Goal: Information Seeking & Learning: Find specific fact

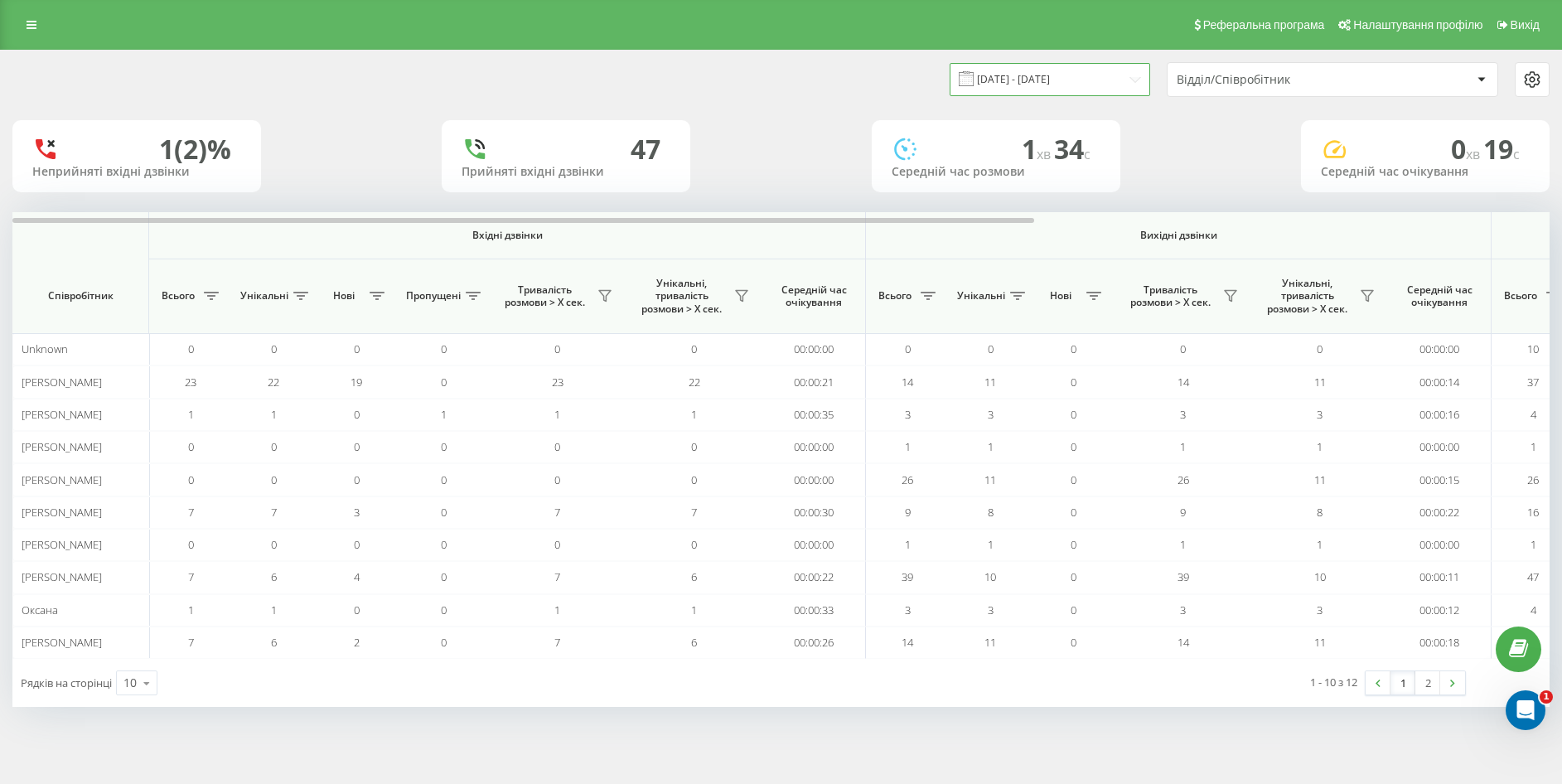
click at [1076, 77] on input "21.08.2025 - 21.08.2025" at bounding box center [1050, 78] width 200 height 32
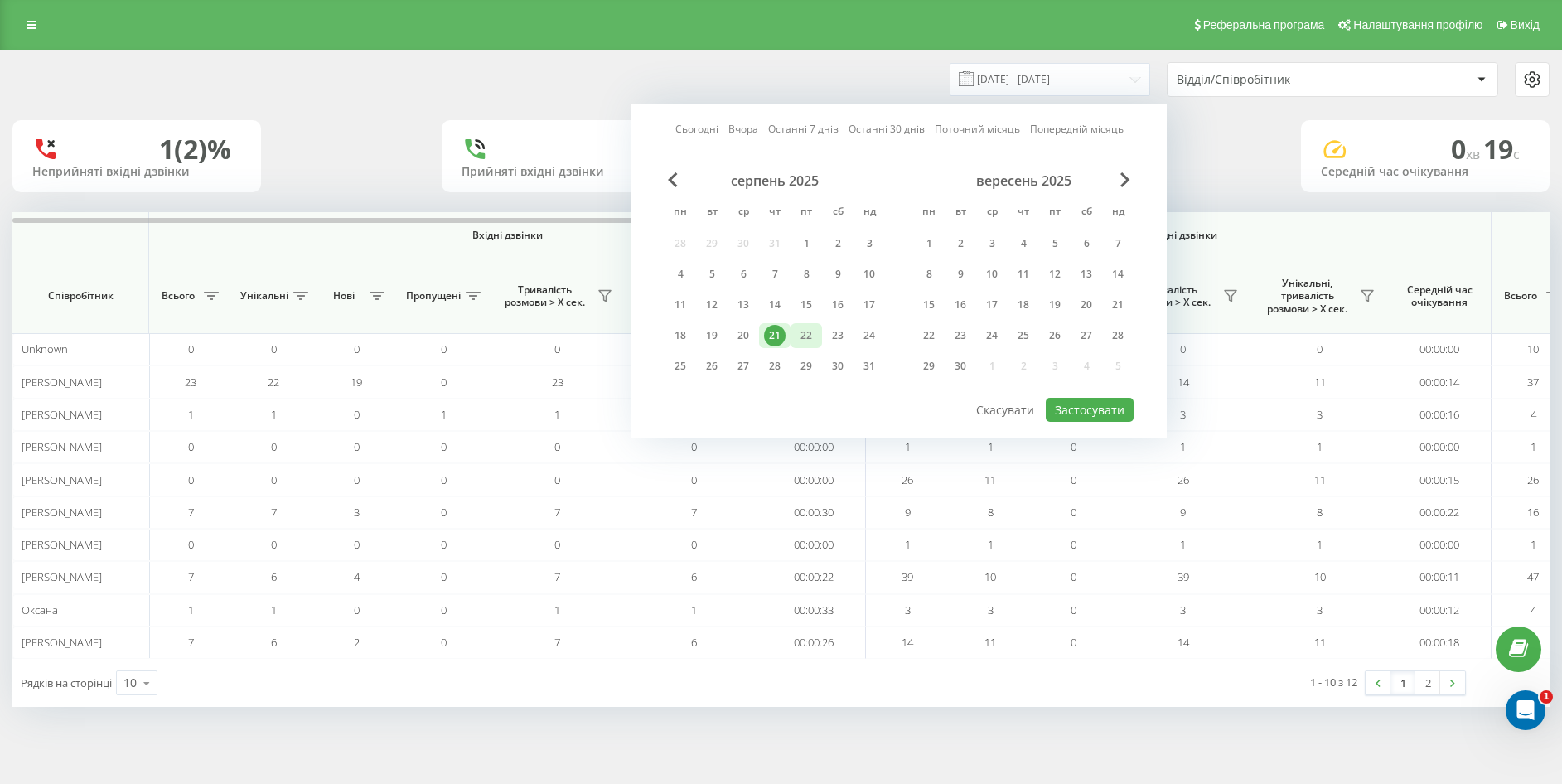
click at [818, 338] on div "22" at bounding box center [806, 335] width 31 height 25
click at [1075, 402] on button "Застосувати" at bounding box center [1089, 410] width 88 height 24
type input "22.08.2025 - 22.08.2025"
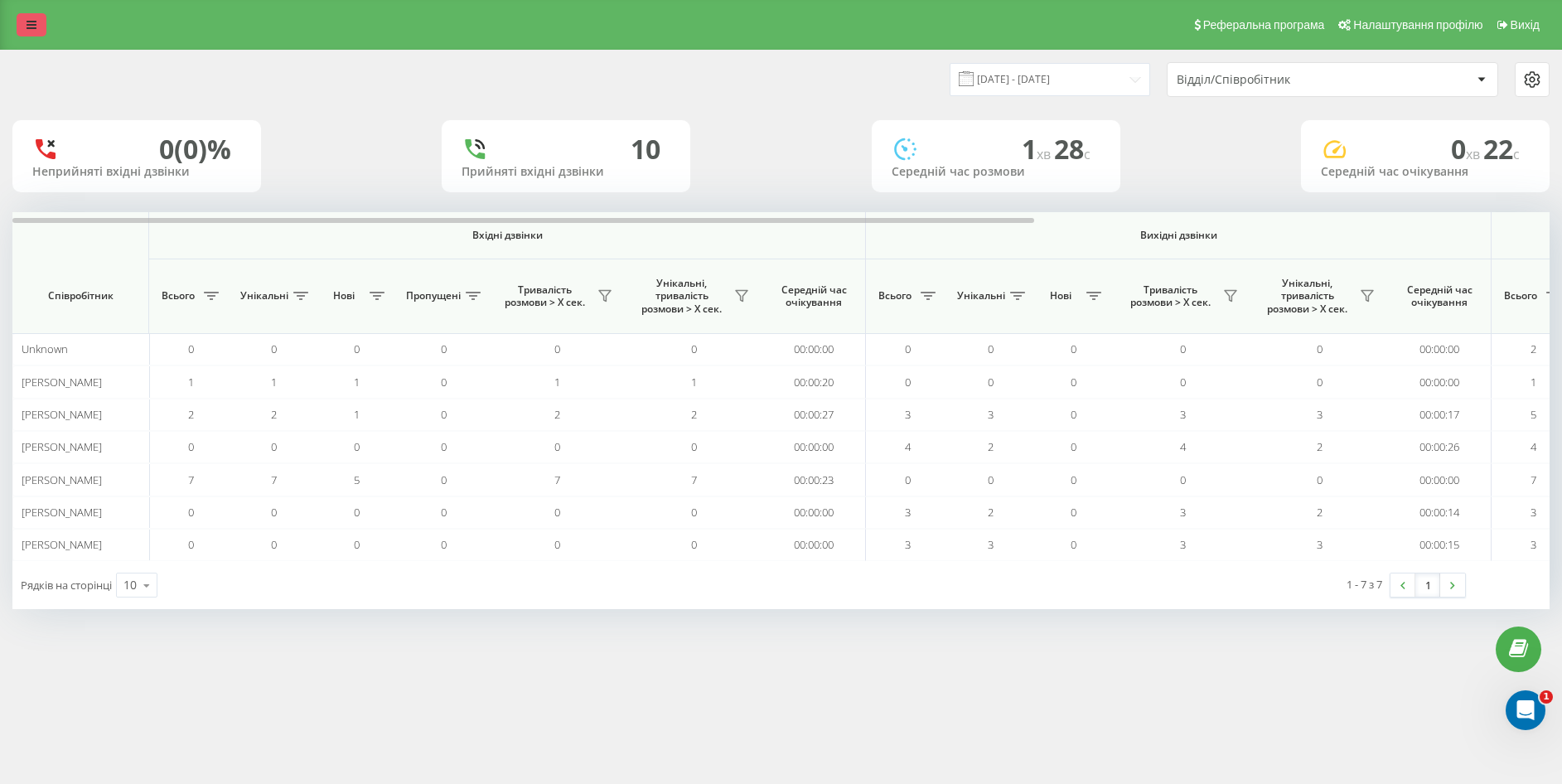
click at [24, 15] on link at bounding box center [31, 24] width 30 height 23
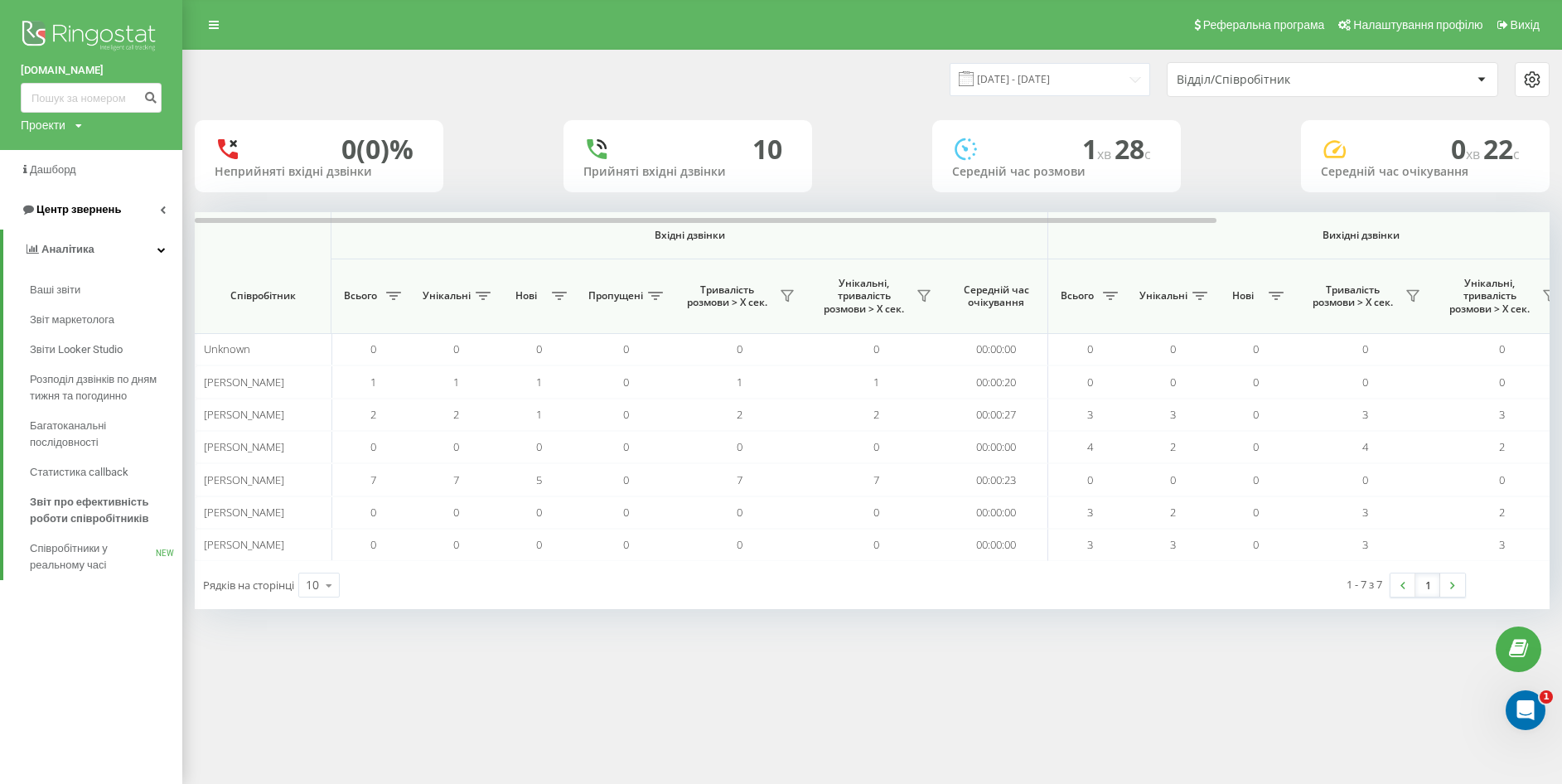
click at [91, 206] on span "Центр звернень" at bounding box center [78, 209] width 84 height 12
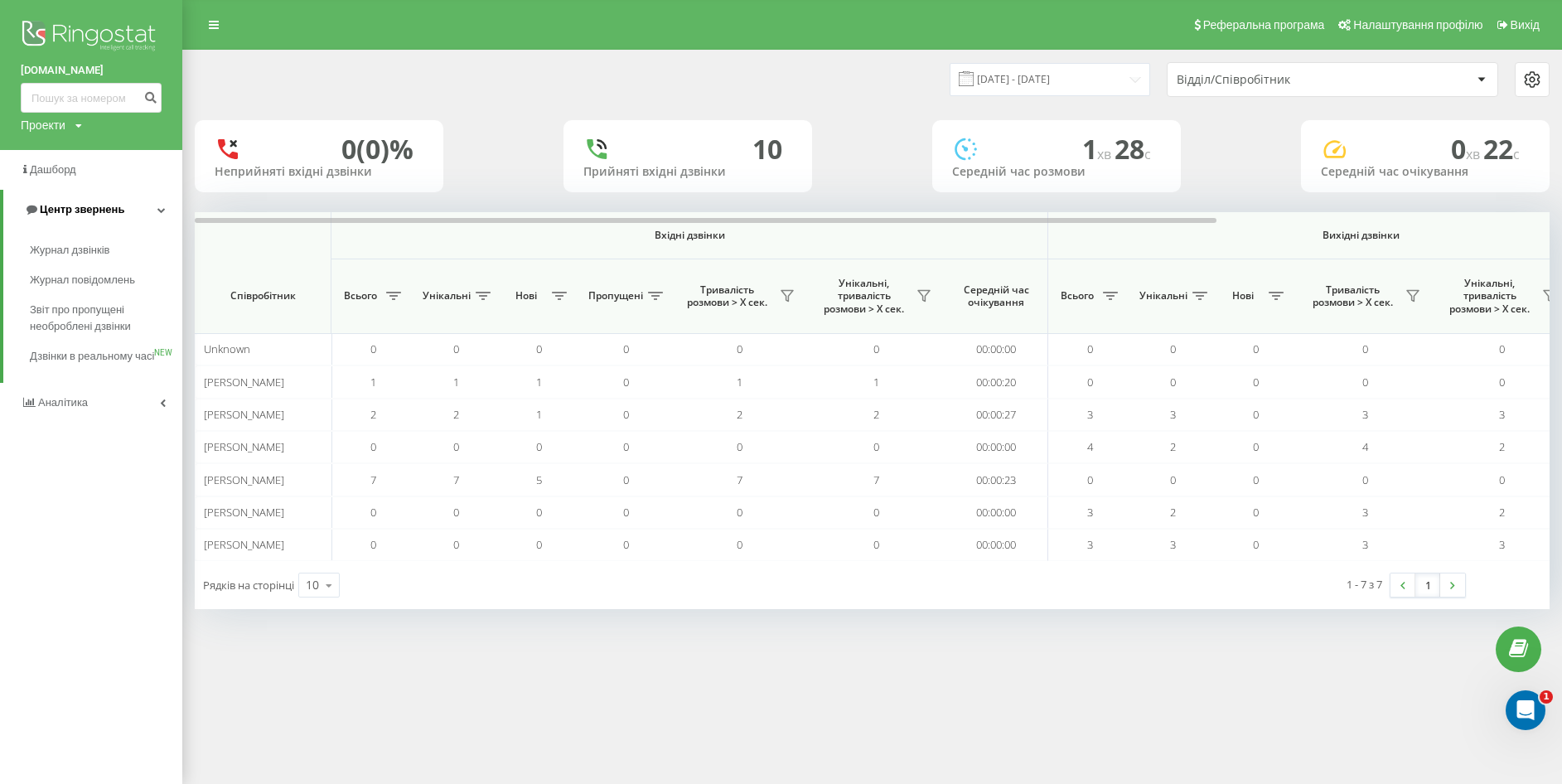
click at [91, 206] on span "Центр звернень" at bounding box center [82, 209] width 84 height 12
click at [91, 206] on span "Центр звернень" at bounding box center [78, 209] width 84 height 12
click at [54, 245] on span "Журнал дзвінків" at bounding box center [73, 250] width 88 height 17
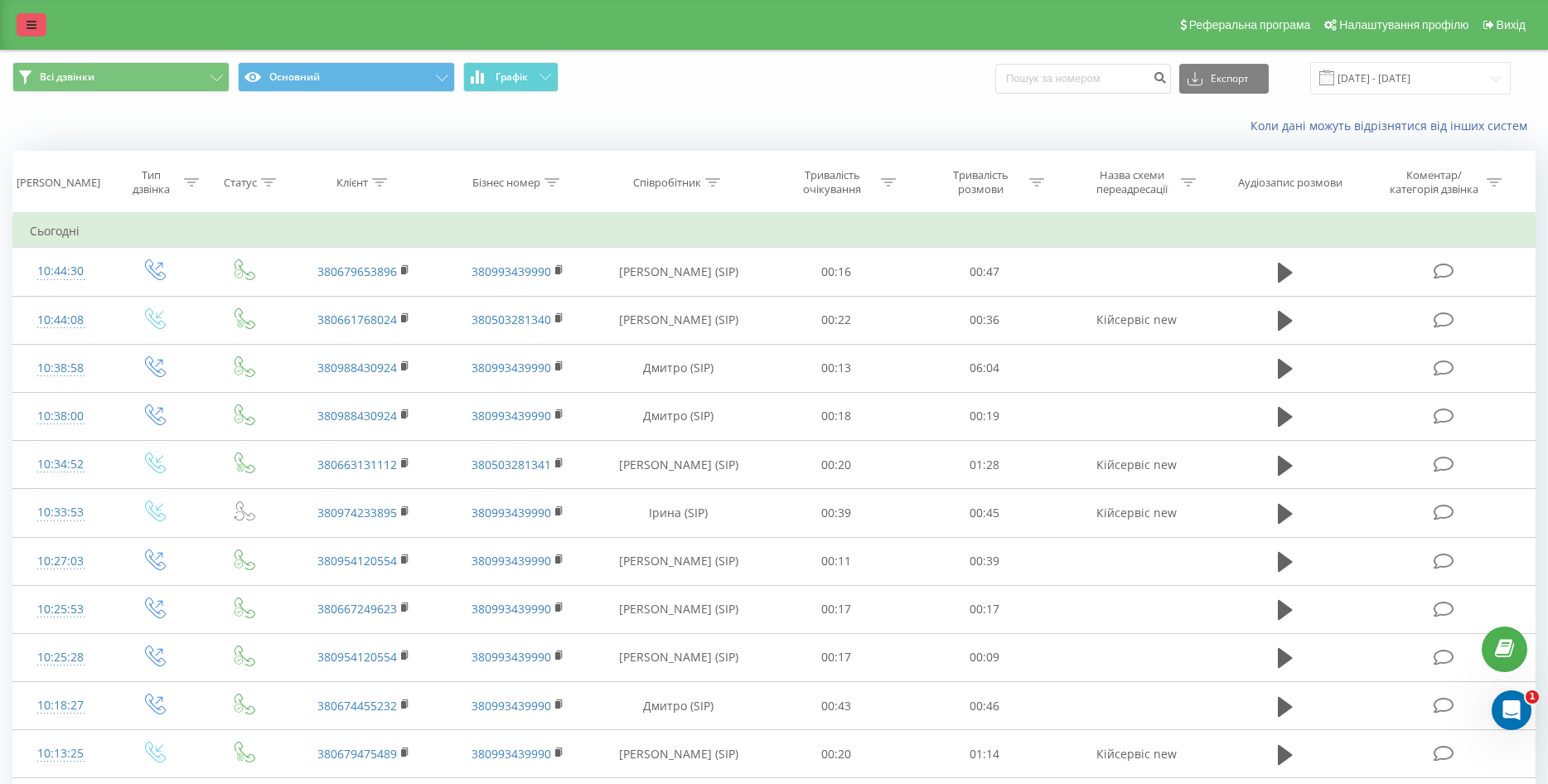
click at [26, 23] on icon at bounding box center [30, 24] width 10 height 11
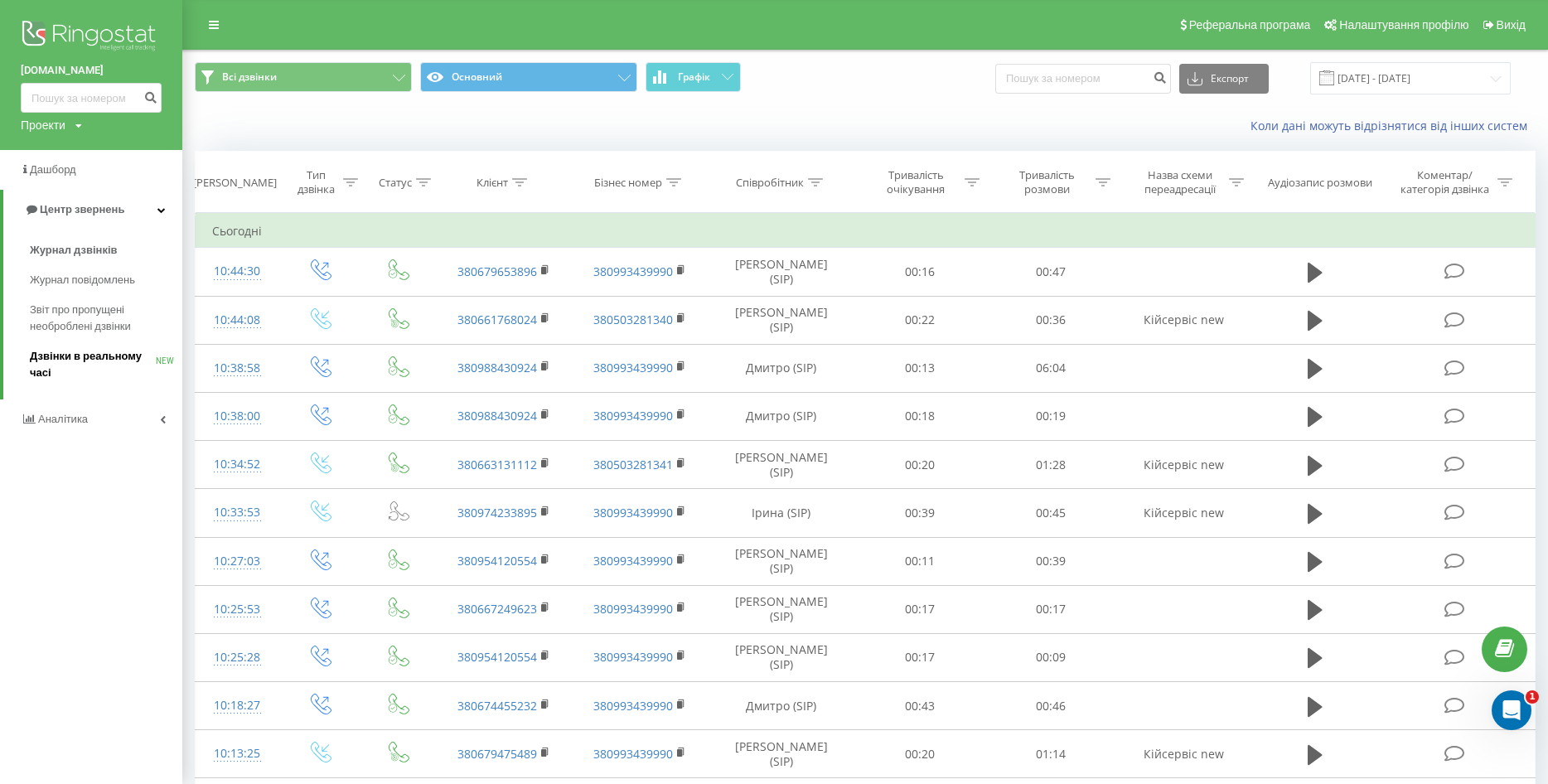
click at [100, 357] on span "Дзвінки в реальному часі" at bounding box center [92, 365] width 126 height 33
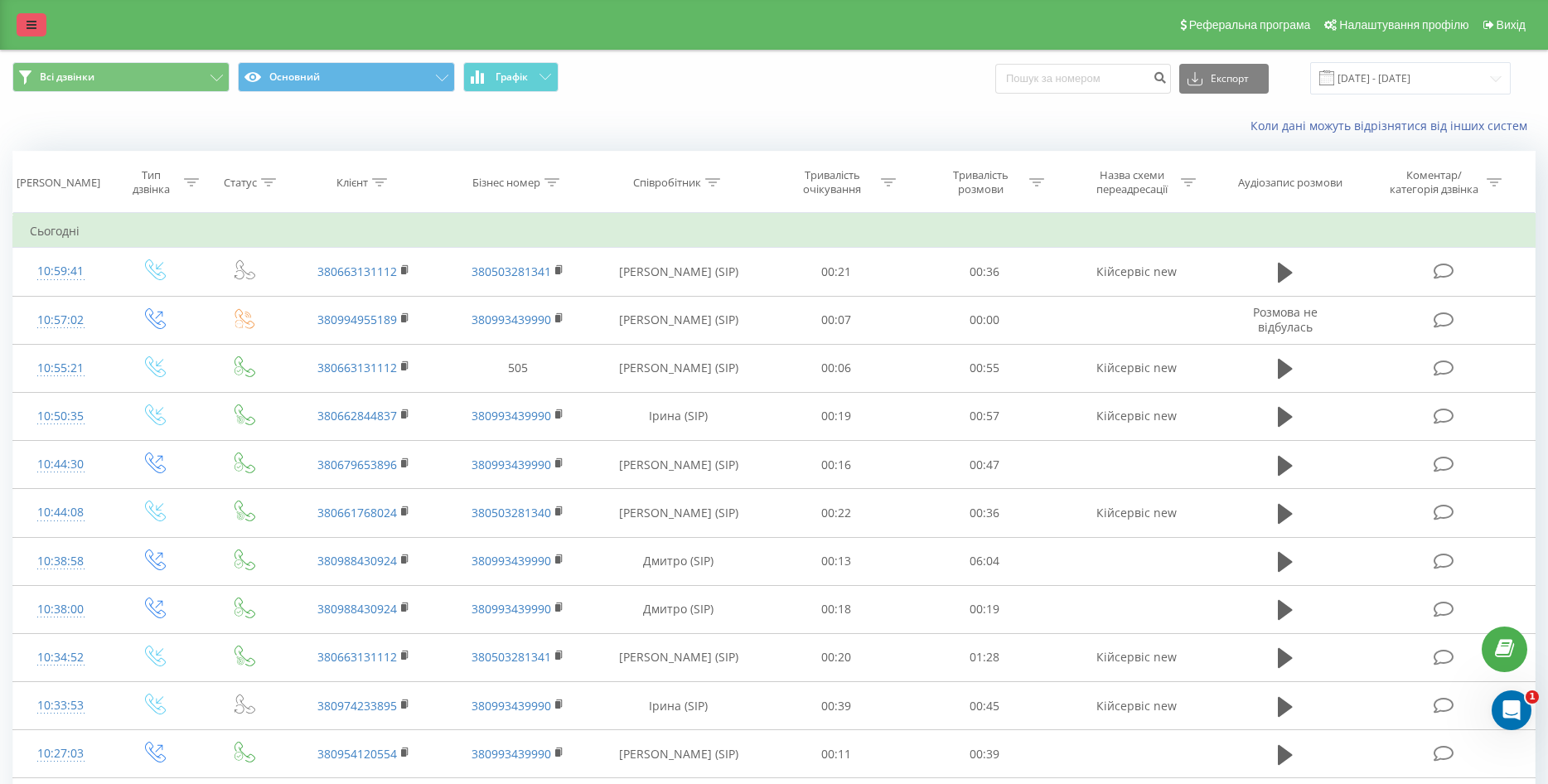
click at [44, 23] on link at bounding box center [31, 24] width 30 height 23
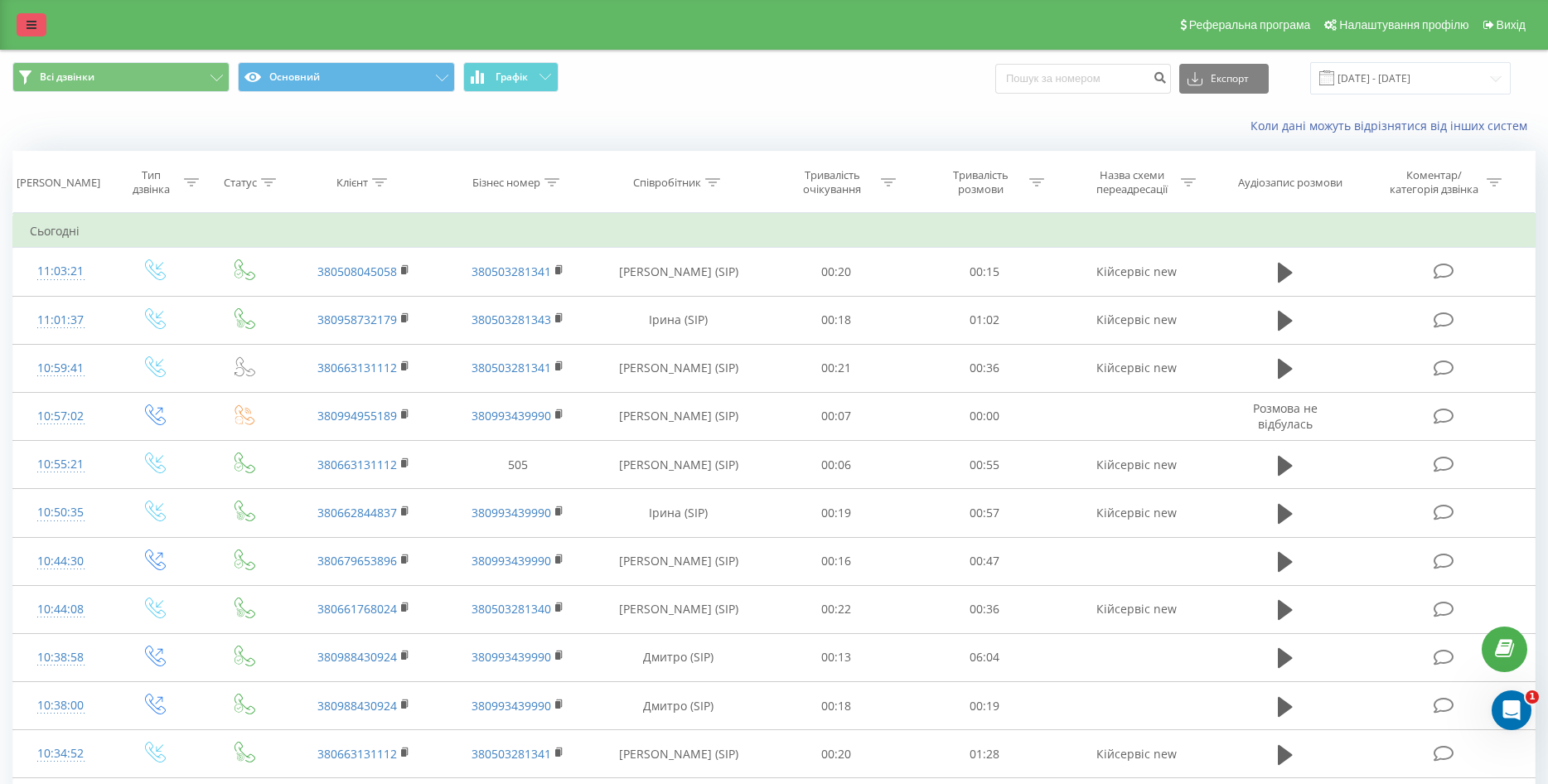
click at [19, 26] on link at bounding box center [31, 24] width 30 height 23
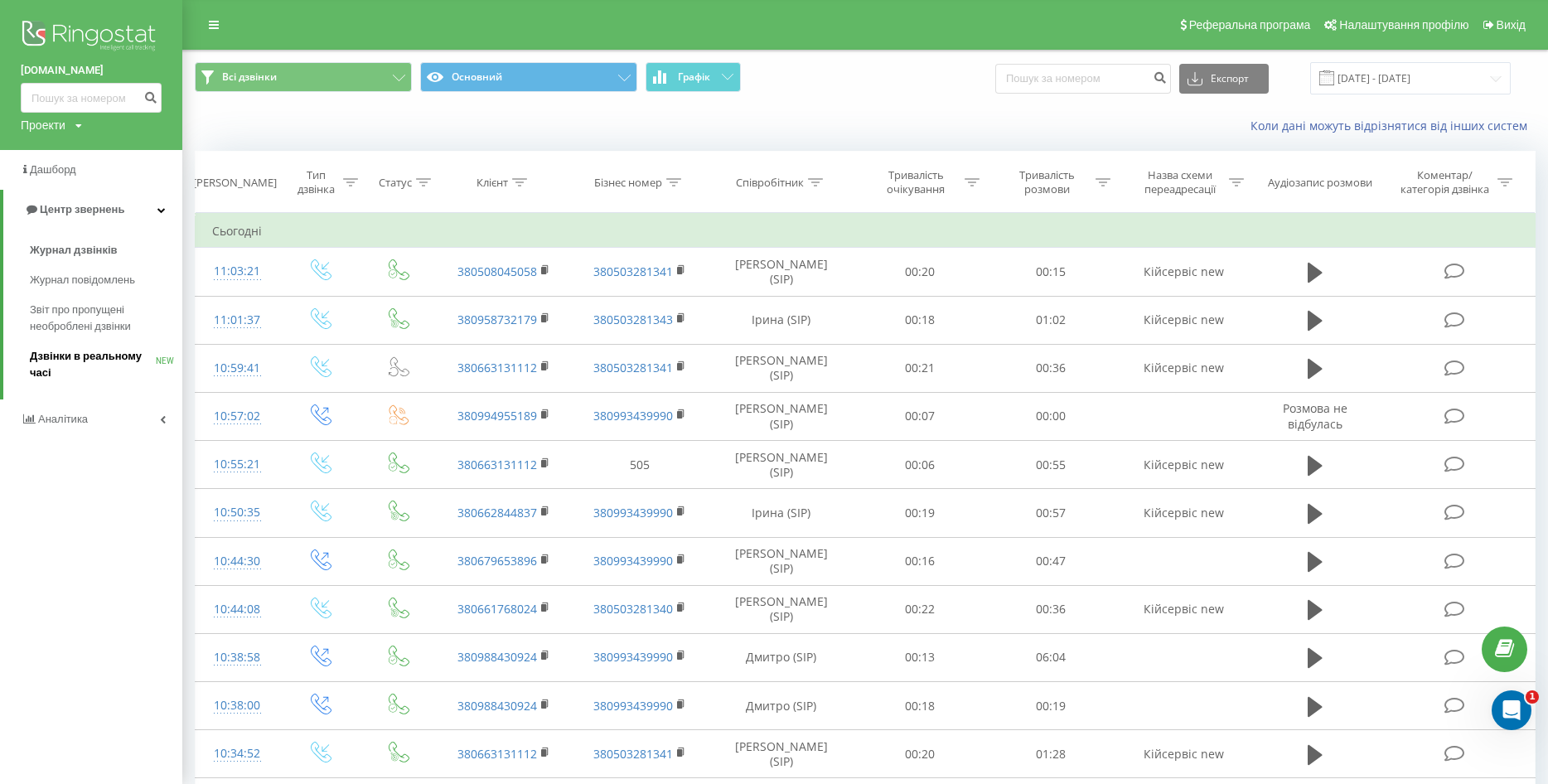
click at [120, 362] on span "Дзвінки в реальному часі" at bounding box center [92, 365] width 126 height 33
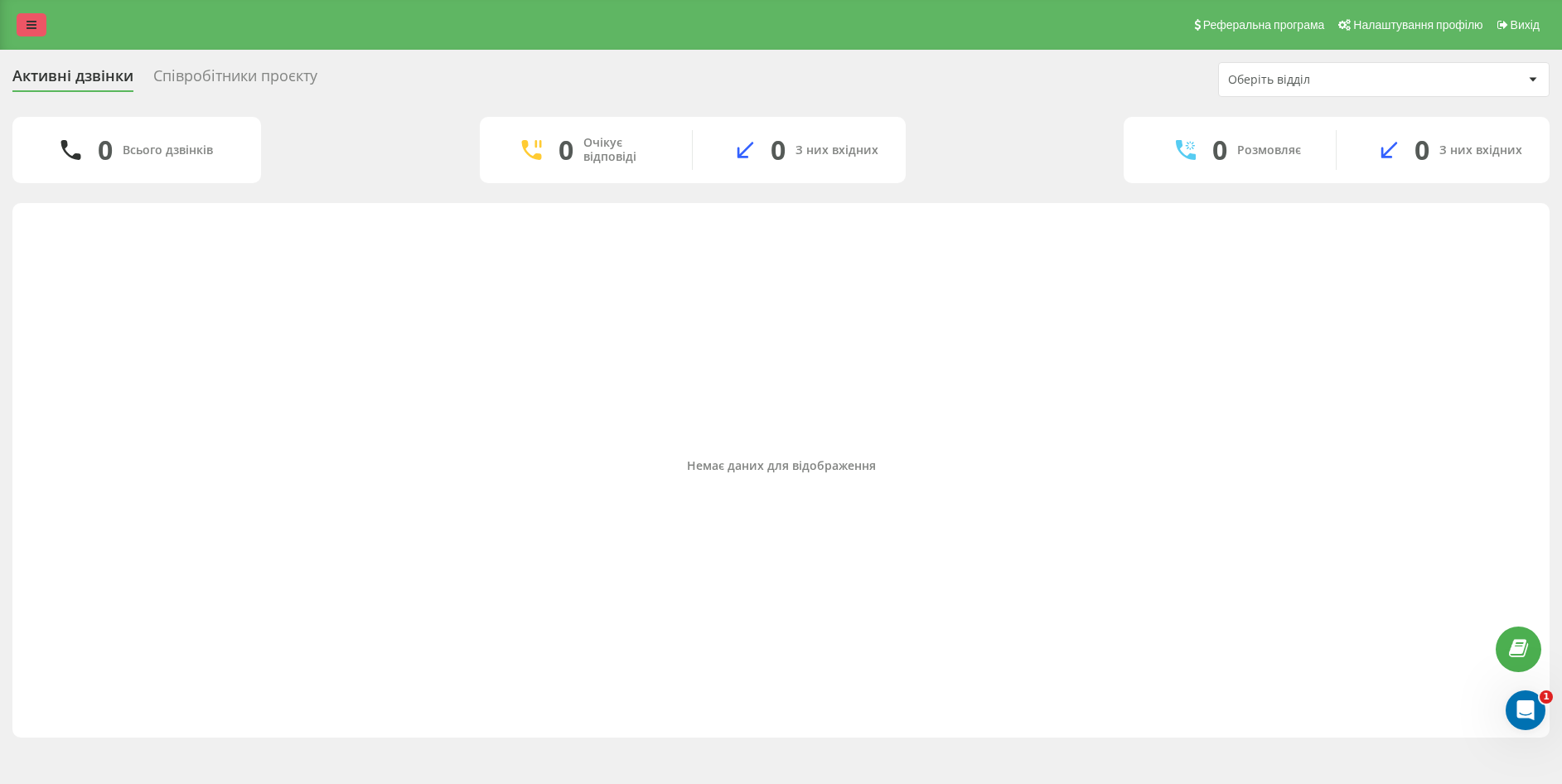
click at [36, 21] on icon at bounding box center [30, 24] width 10 height 11
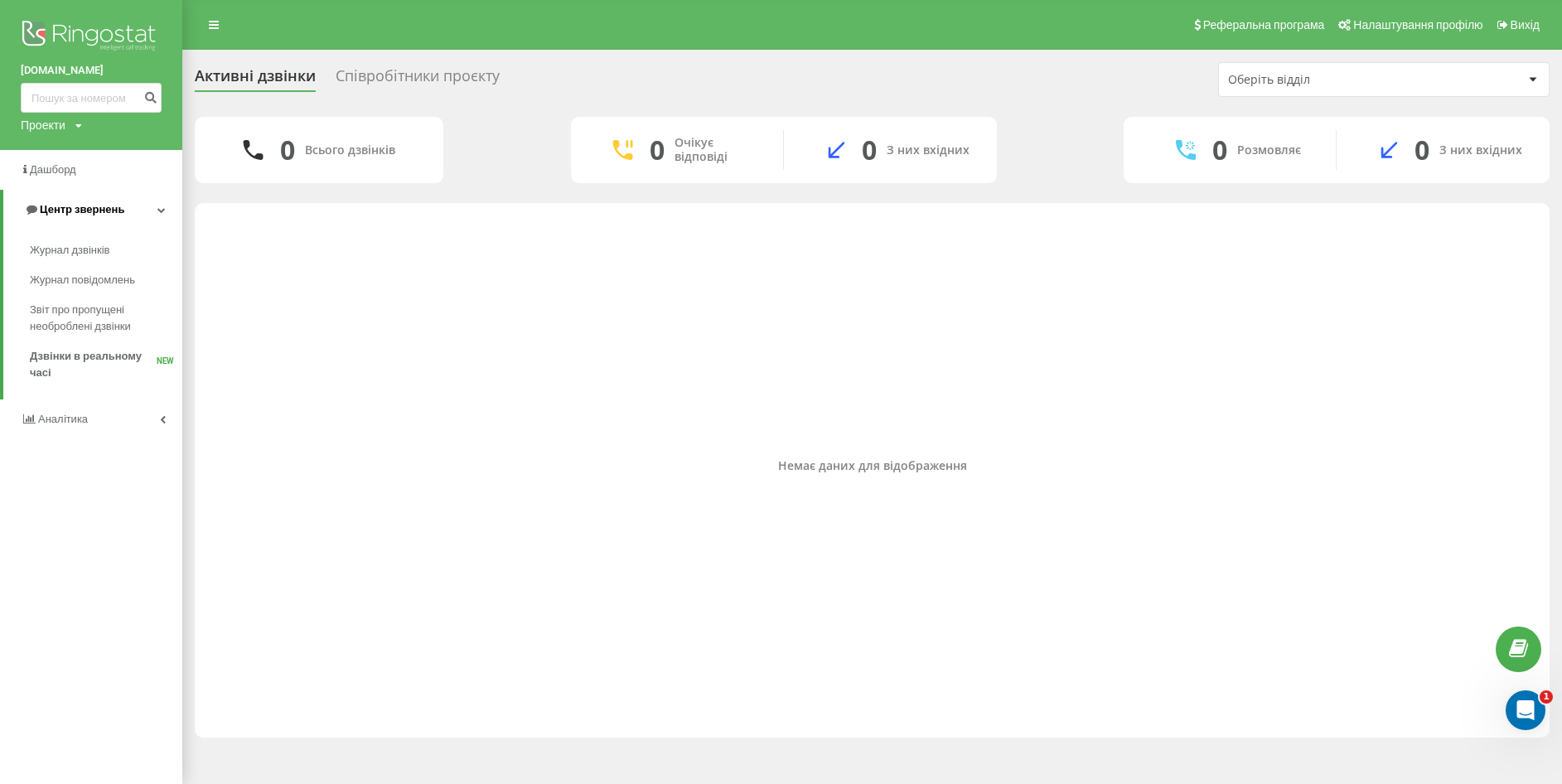
click at [73, 213] on span "Центр звернень" at bounding box center [82, 209] width 84 height 12
click at [73, 213] on span "Центр звернень" at bounding box center [78, 209] width 84 height 12
click at [84, 251] on span "Журнал дзвінків" at bounding box center [73, 250] width 88 height 17
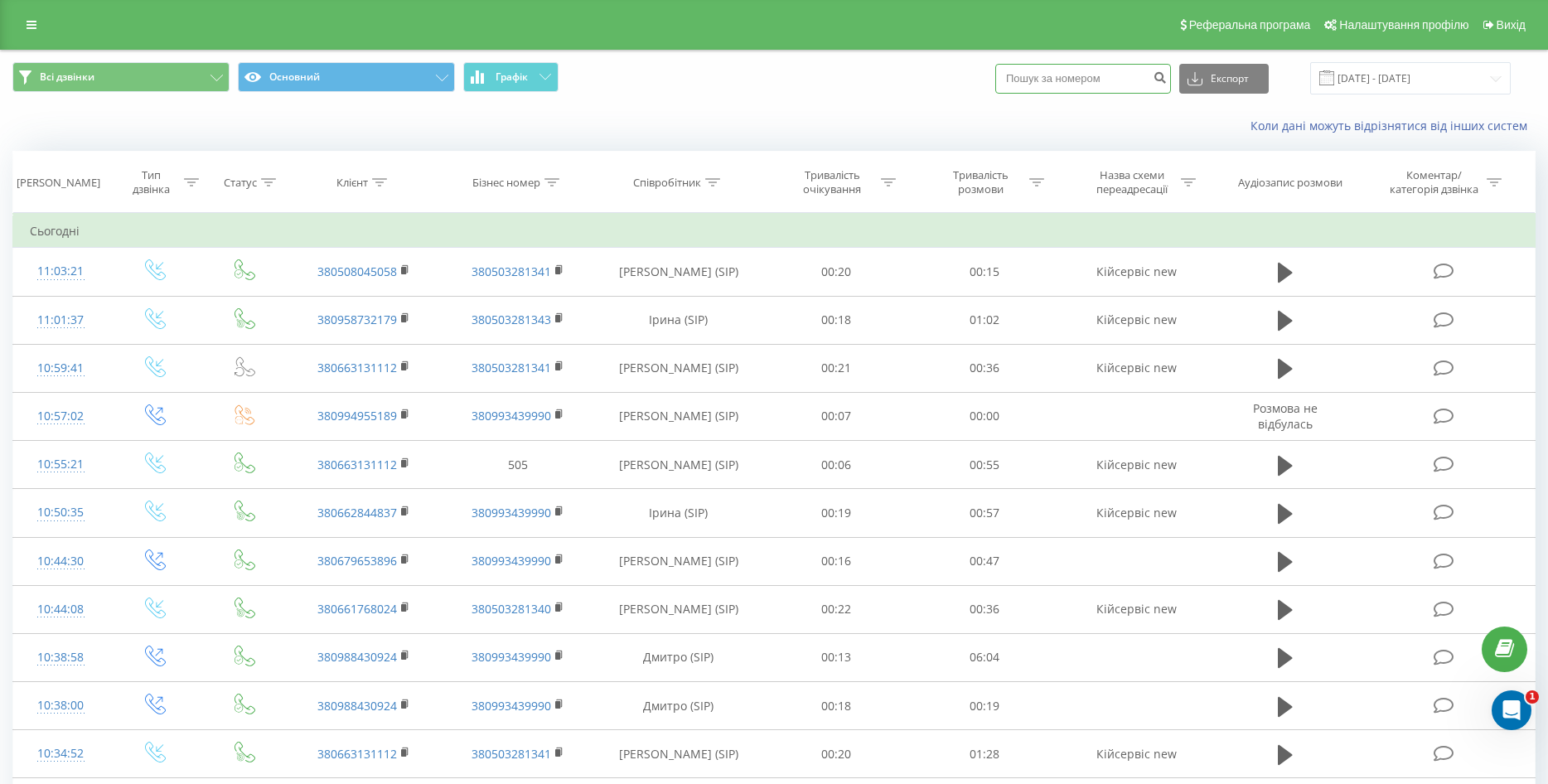
click at [1055, 79] on input at bounding box center [1083, 78] width 176 height 30
paste input "0634533412"
type input "0634533412"
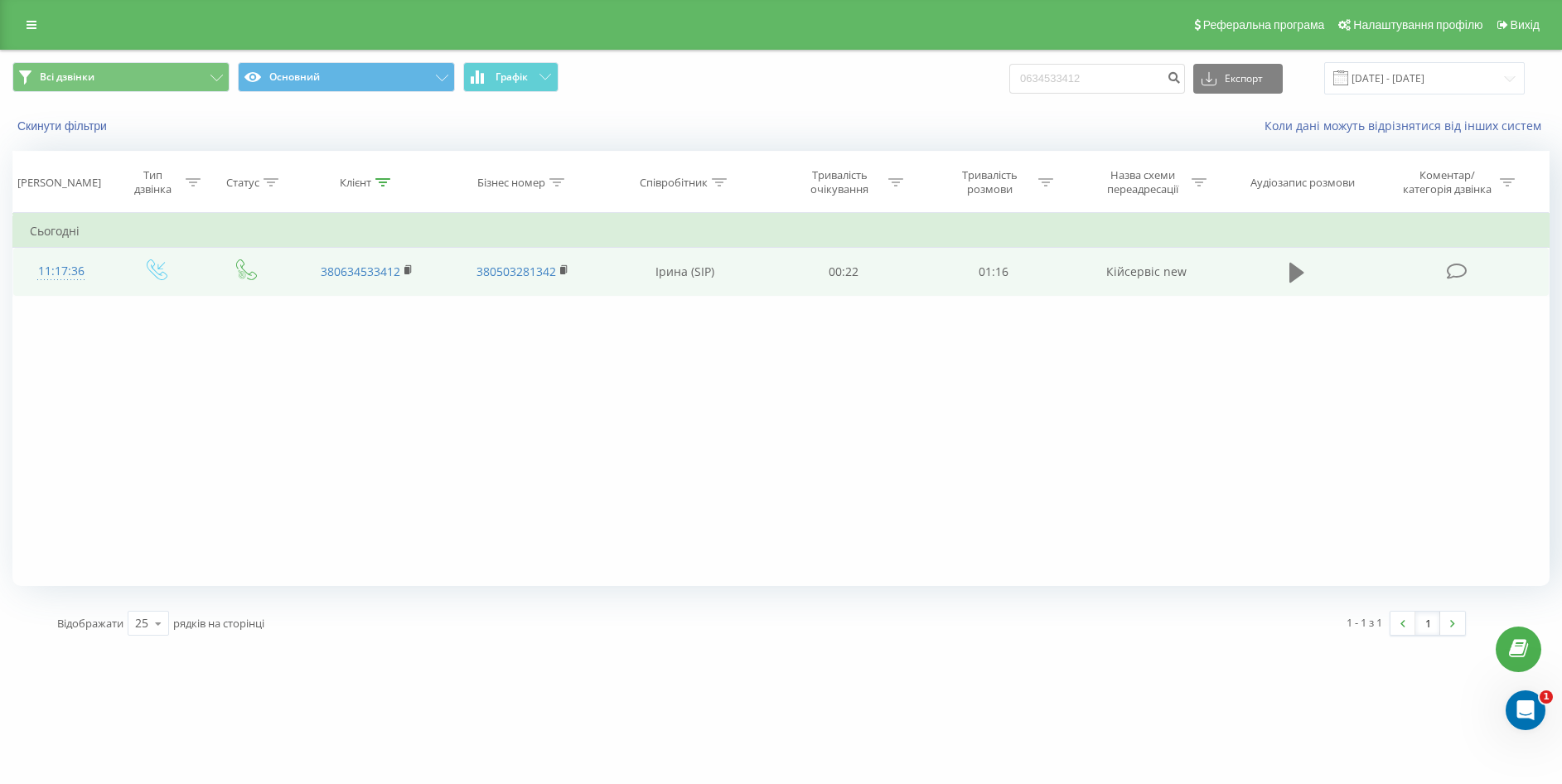
click at [1291, 265] on icon at bounding box center [1296, 272] width 15 height 20
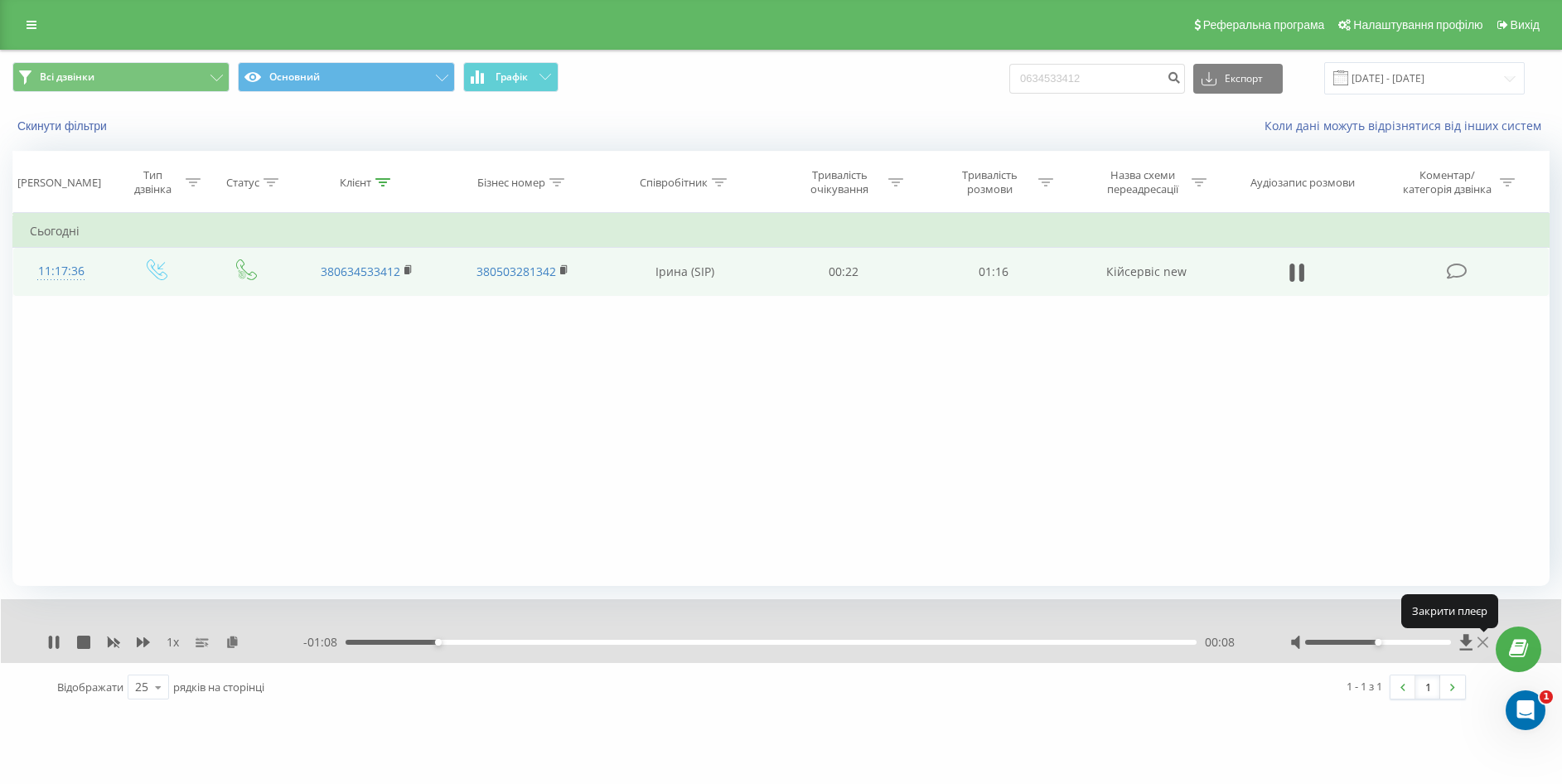
click at [1485, 640] on icon at bounding box center [1483, 642] width 10 height 10
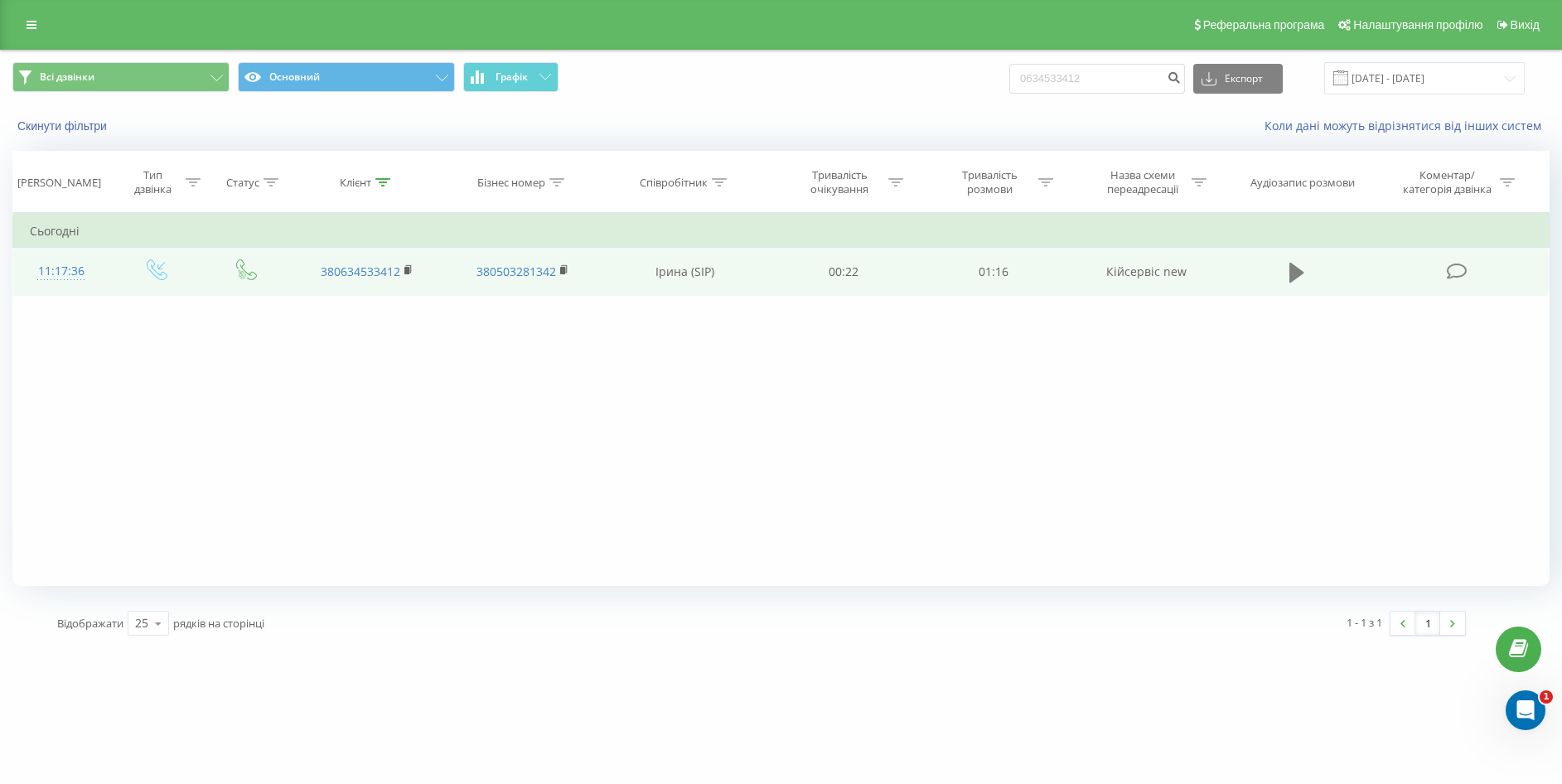
click at [1299, 278] on icon at bounding box center [1296, 272] width 15 height 23
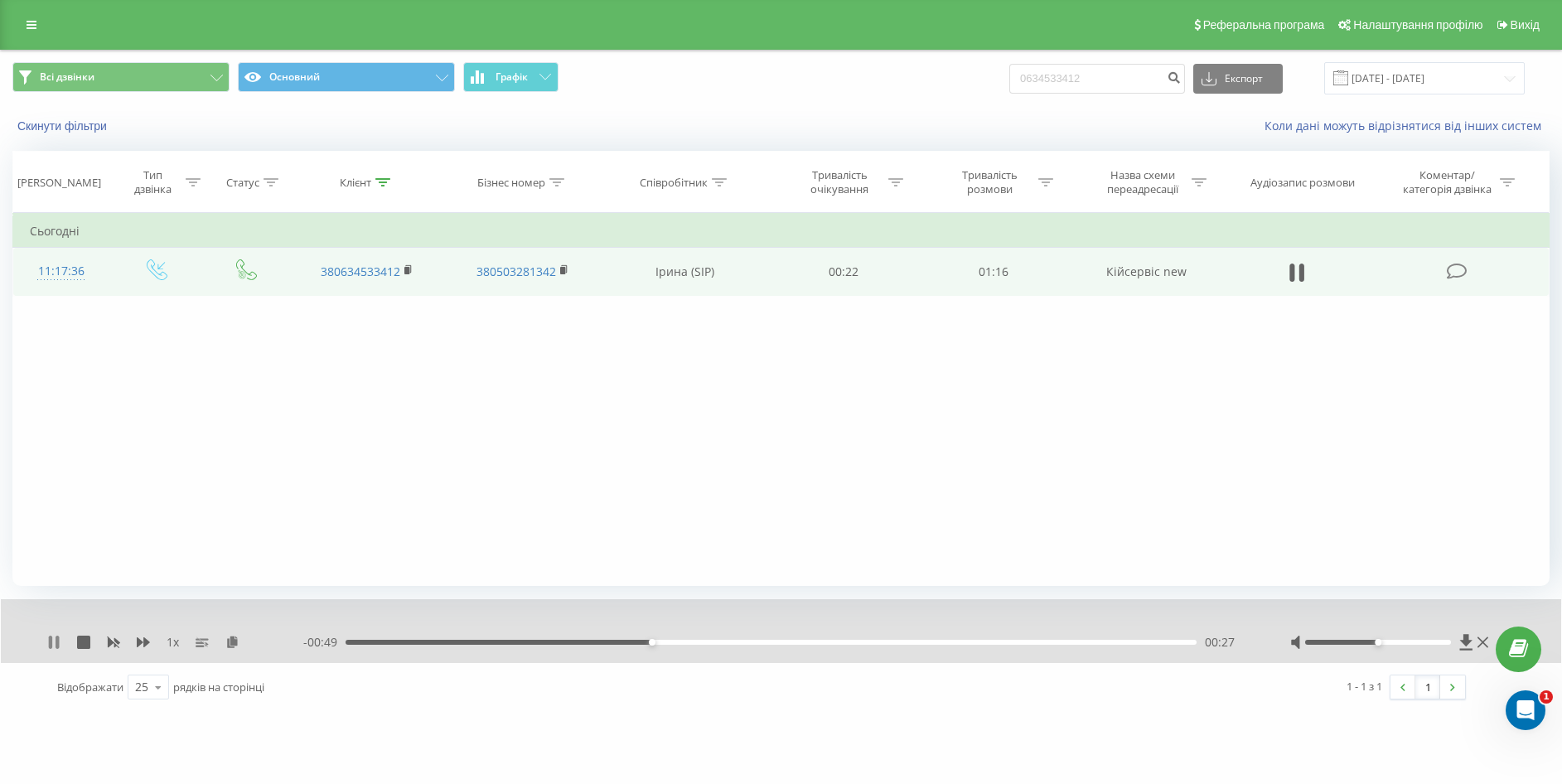
click at [52, 638] on icon at bounding box center [50, 641] width 3 height 13
click at [52, 636] on icon at bounding box center [53, 641] width 13 height 13
click at [58, 639] on icon at bounding box center [57, 641] width 3 height 13
